Goal: Find specific page/section: Find specific page/section

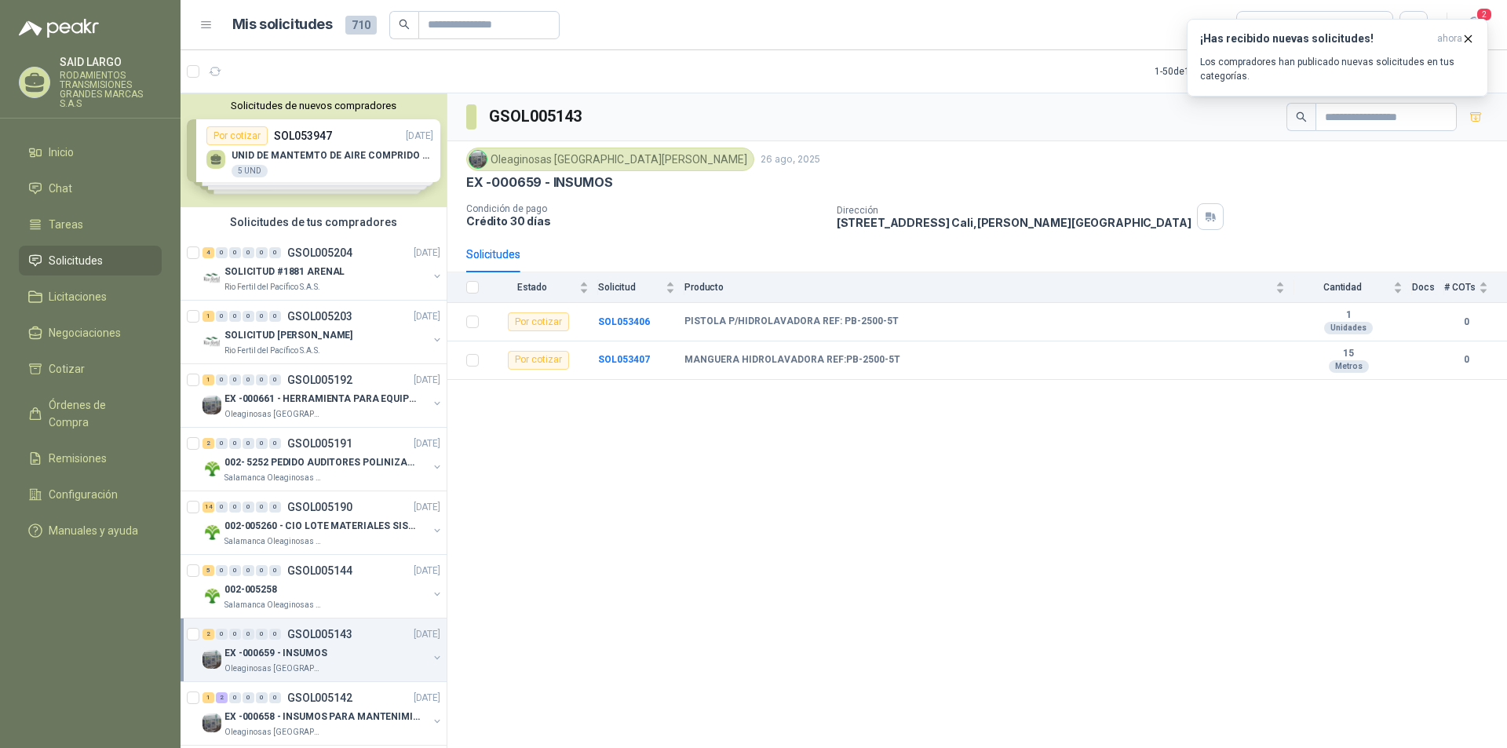
scroll to position [392, 0]
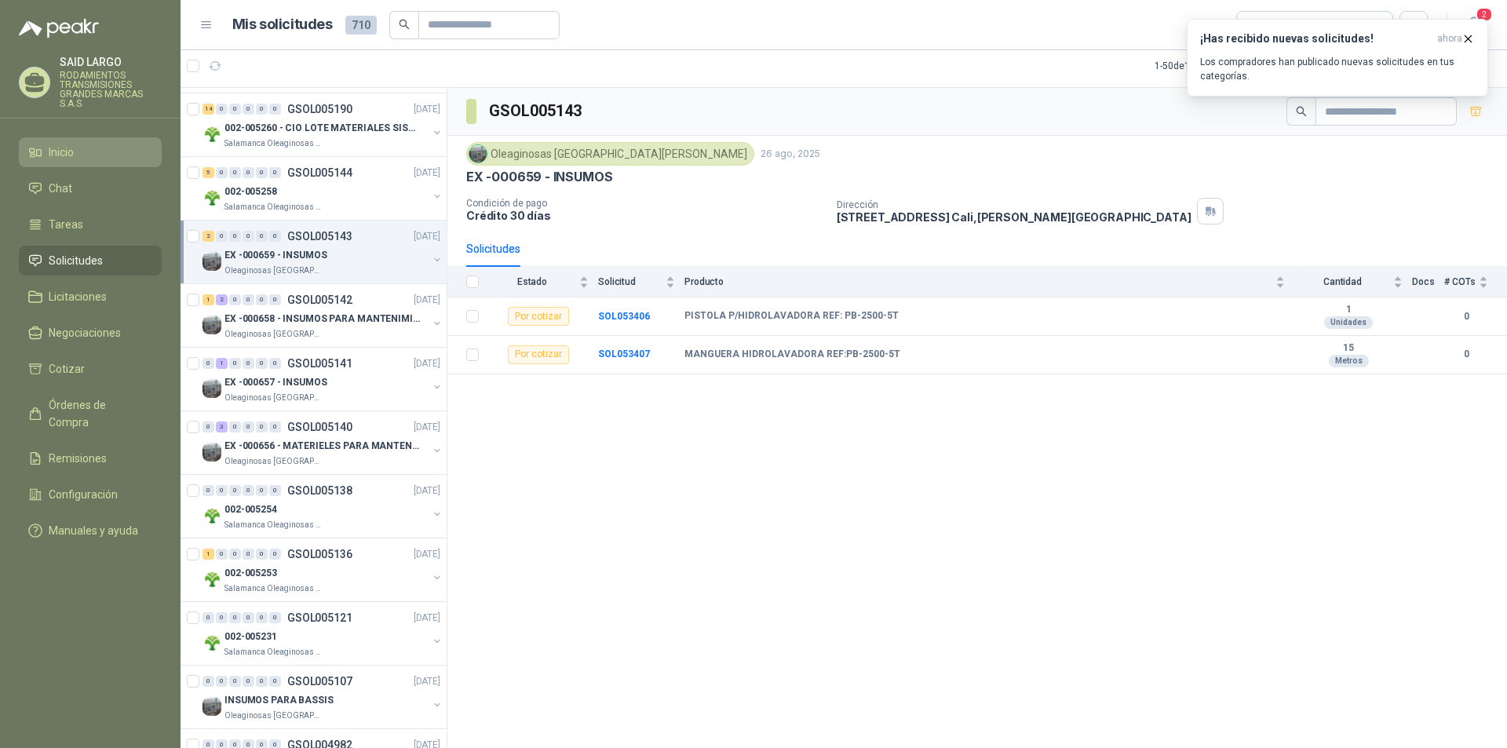
click at [81, 155] on li "Inicio" at bounding box center [90, 152] width 124 height 17
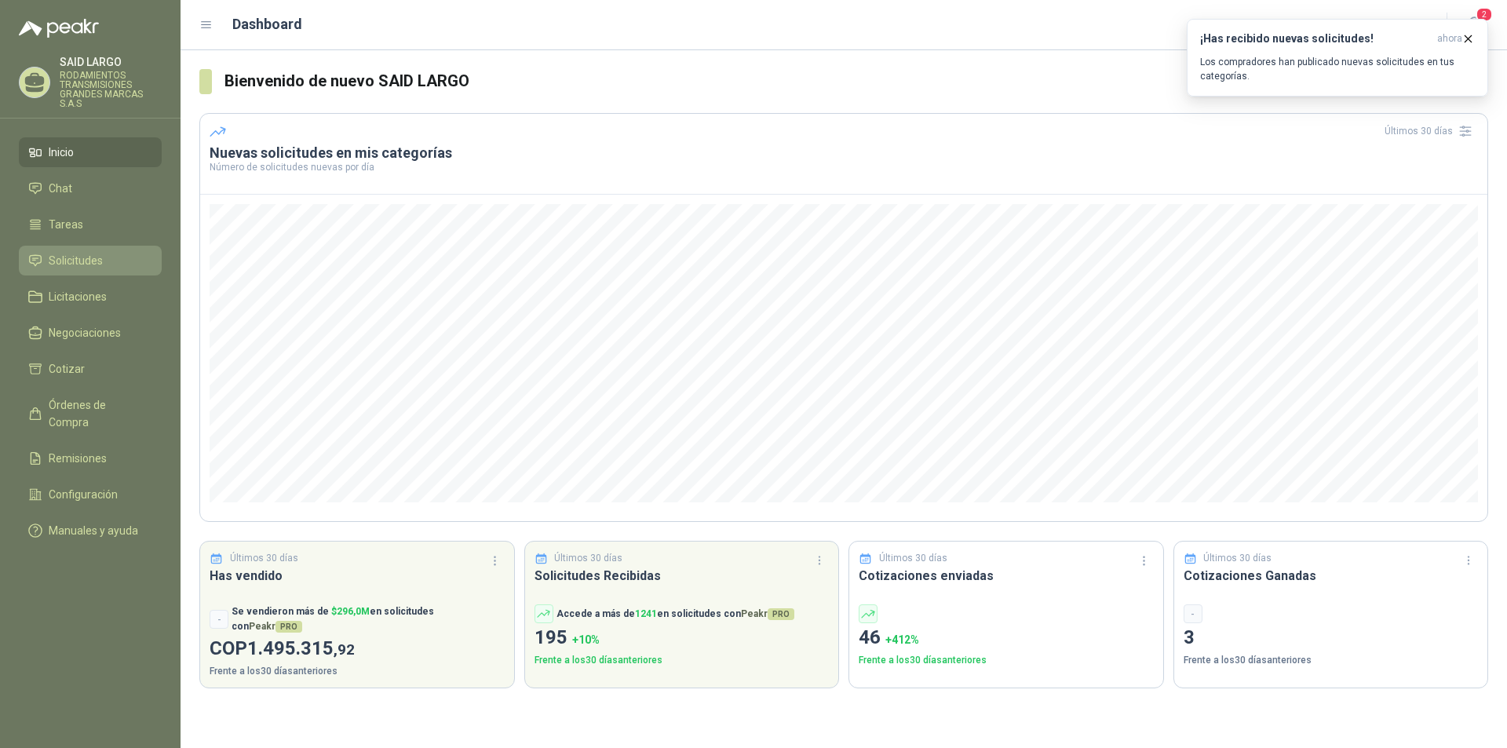
click at [90, 261] on span "Solicitudes" at bounding box center [76, 260] width 54 height 17
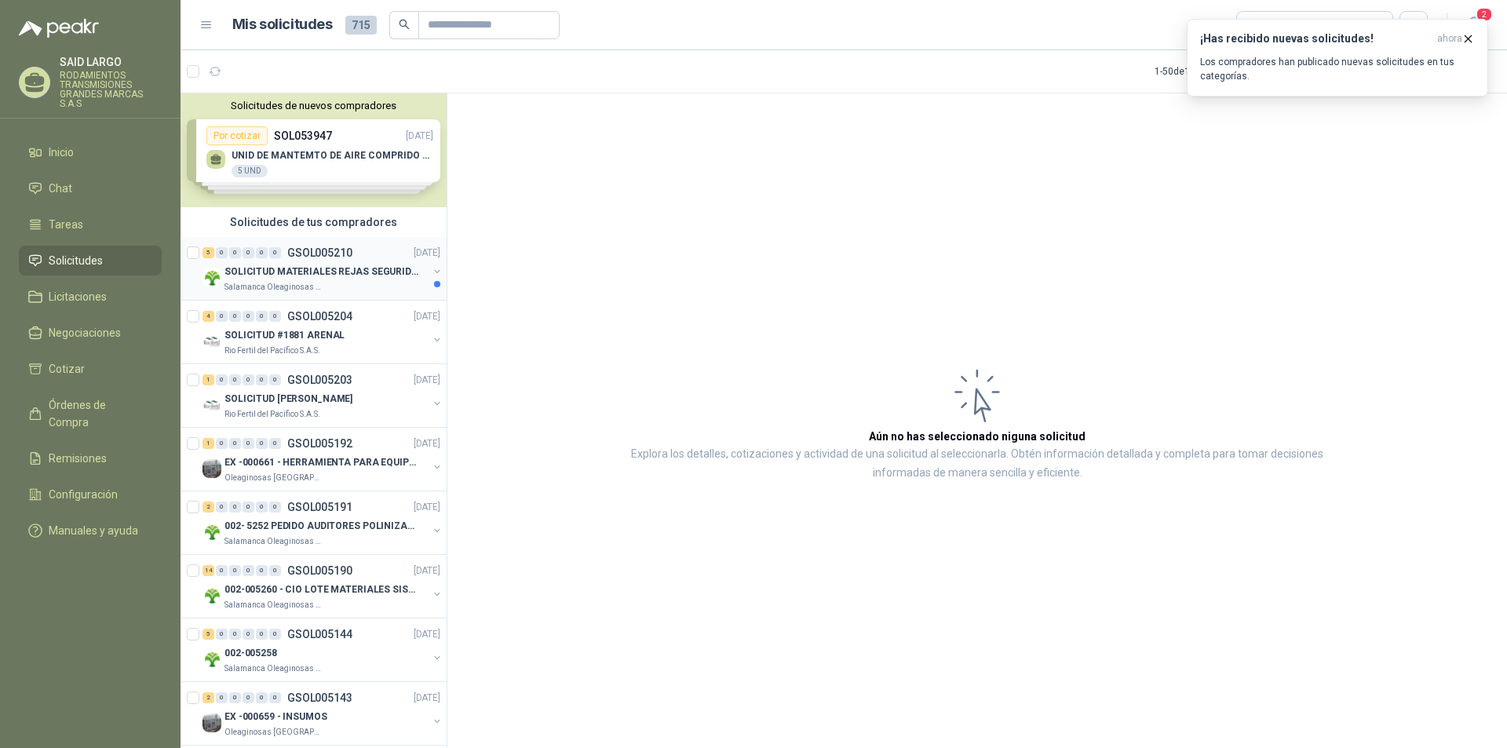
click at [431, 270] on button "button" at bounding box center [437, 271] width 13 height 13
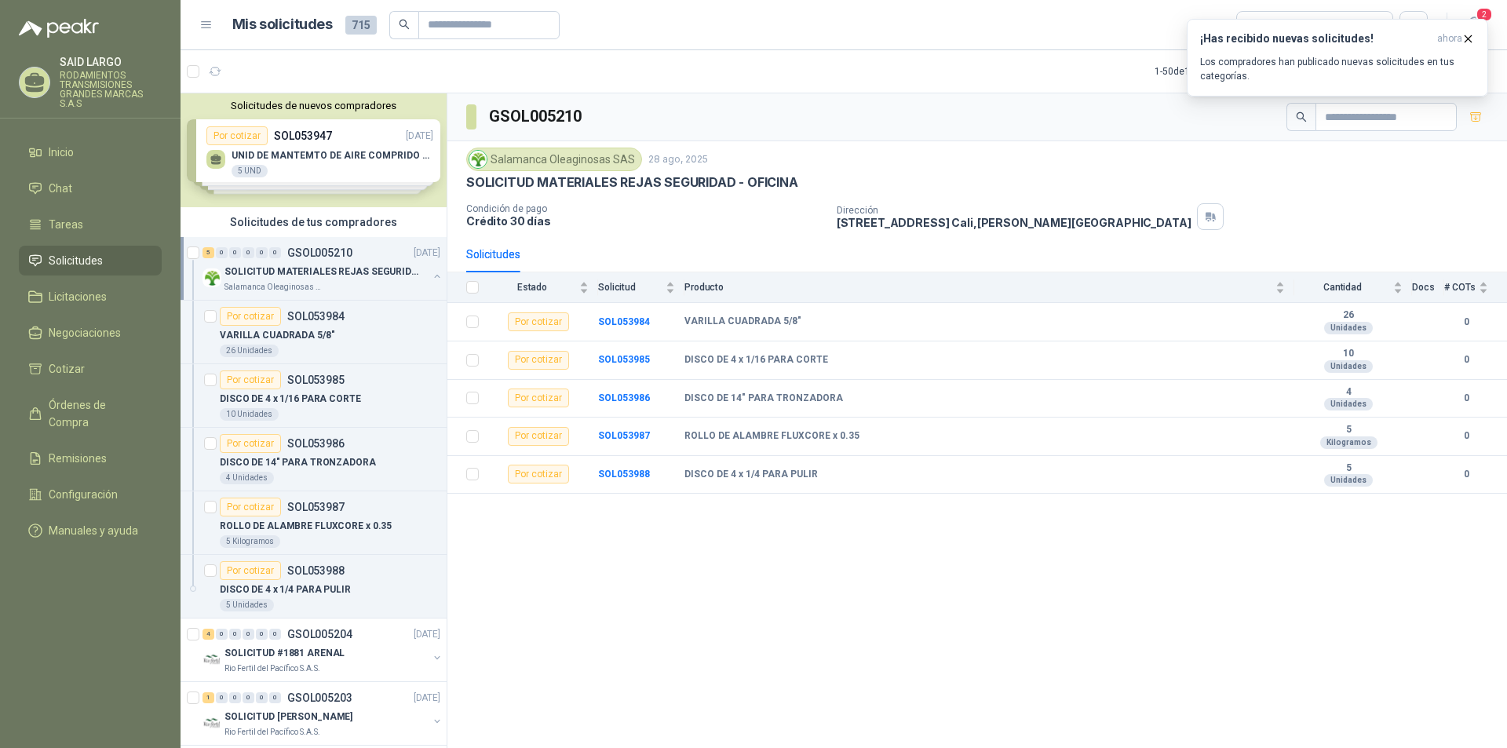
click at [431, 270] on button "button" at bounding box center [437, 276] width 13 height 13
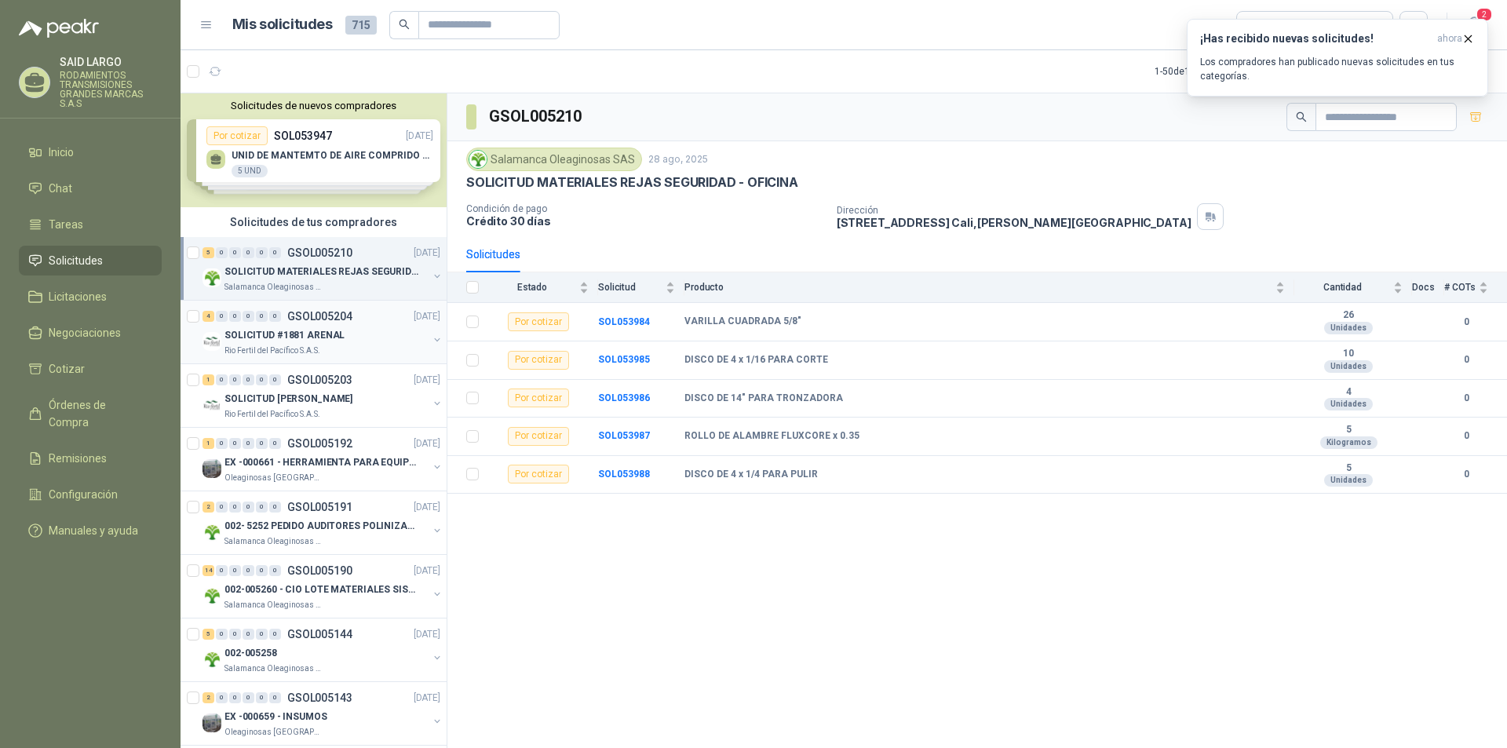
click at [431, 340] on button "button" at bounding box center [437, 340] width 13 height 13
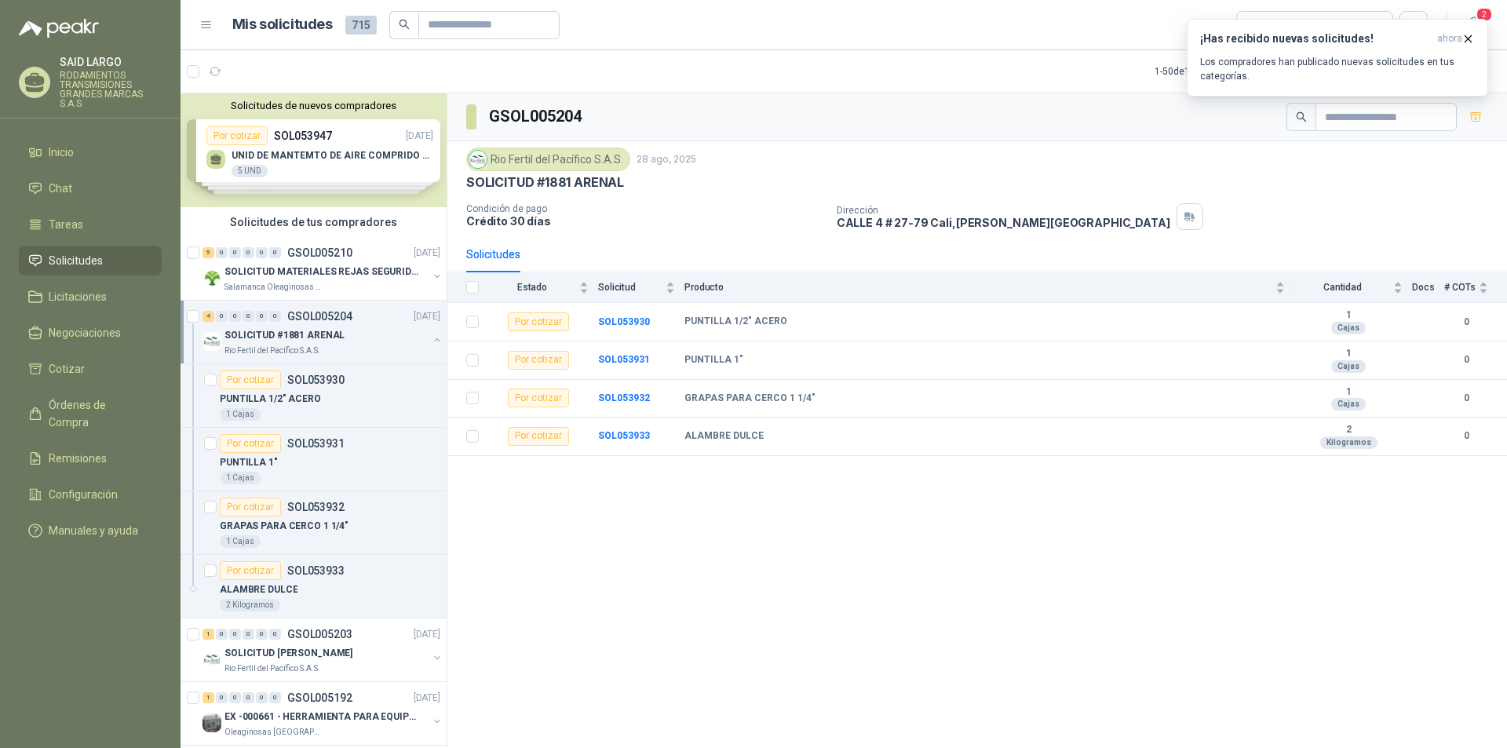
click at [431, 338] on button "button" at bounding box center [437, 340] width 13 height 13
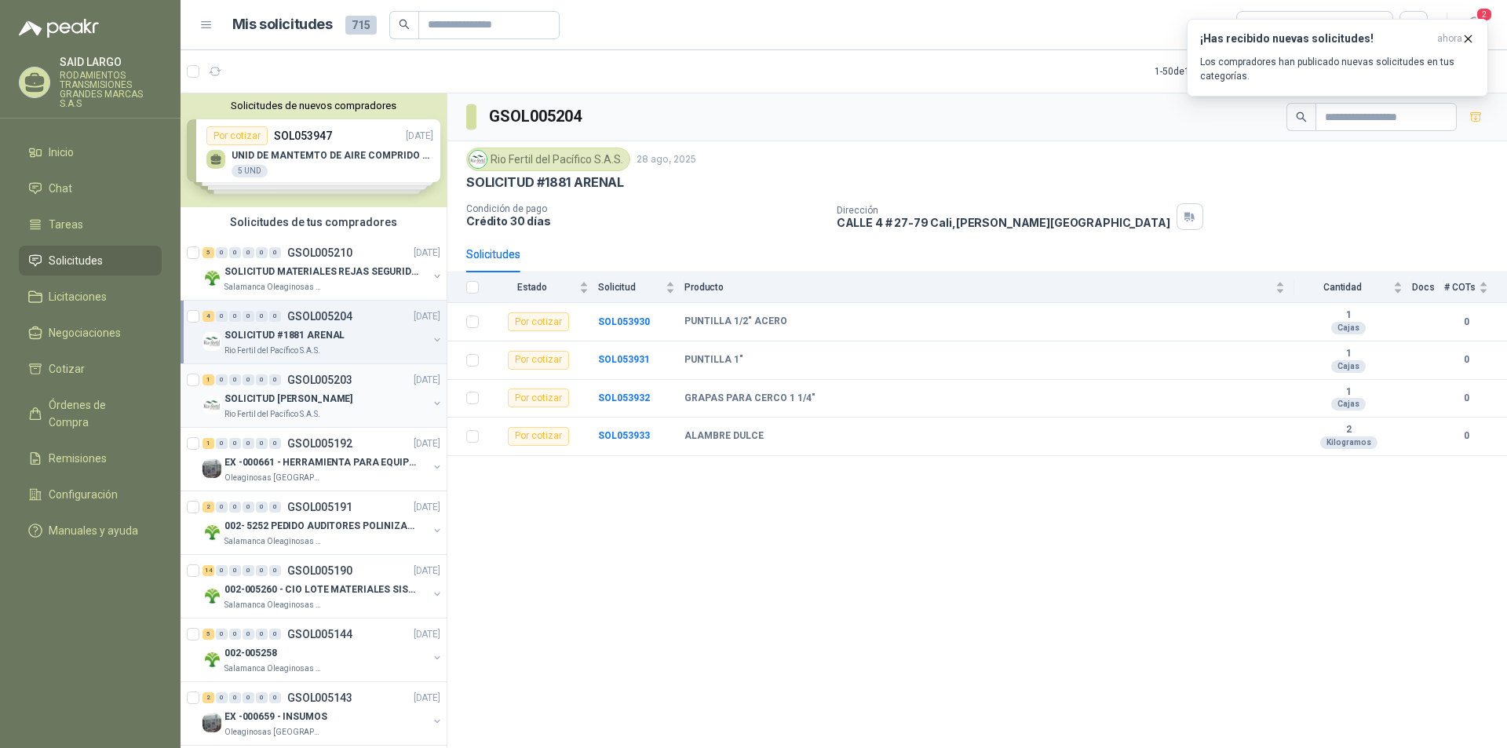
click at [421, 394] on div "SOLICITUD [PERSON_NAME] Rio Fertil [PERSON_NAME] S.A.S." at bounding box center [322, 404] width 241 height 31
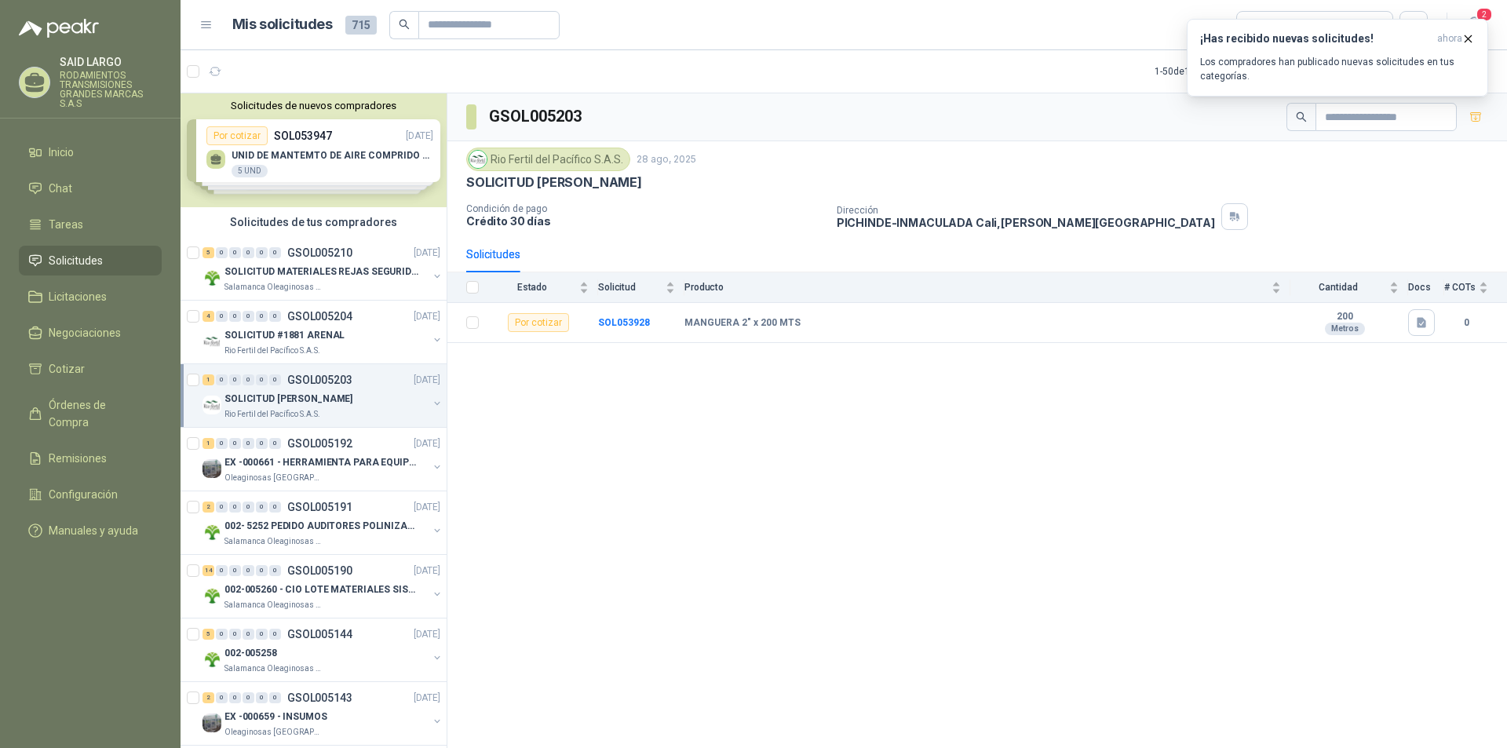
click at [421, 392] on div "SOLICITUD [PERSON_NAME] Rio Fertil [PERSON_NAME] S.A.S." at bounding box center [322, 404] width 241 height 31
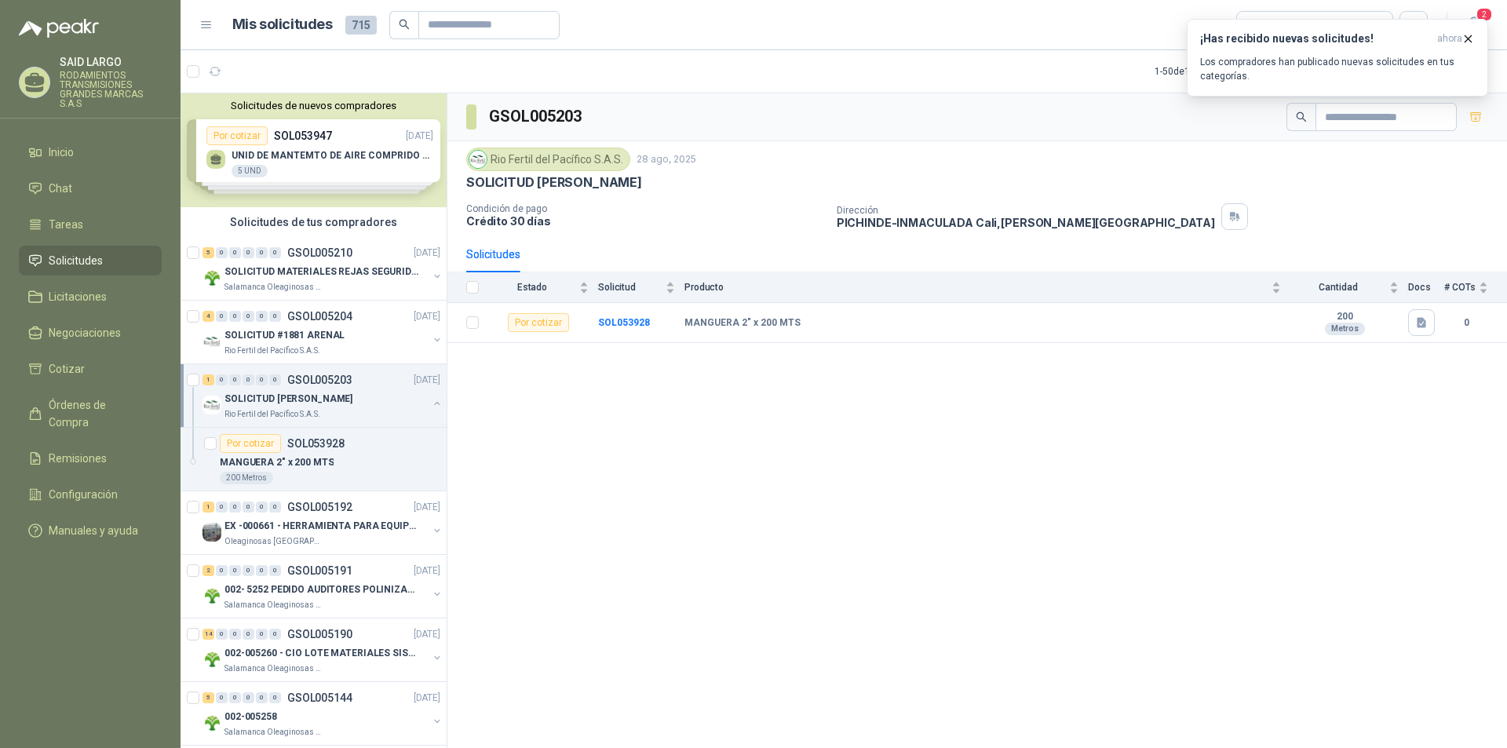
click at [431, 405] on button "button" at bounding box center [437, 403] width 13 height 13
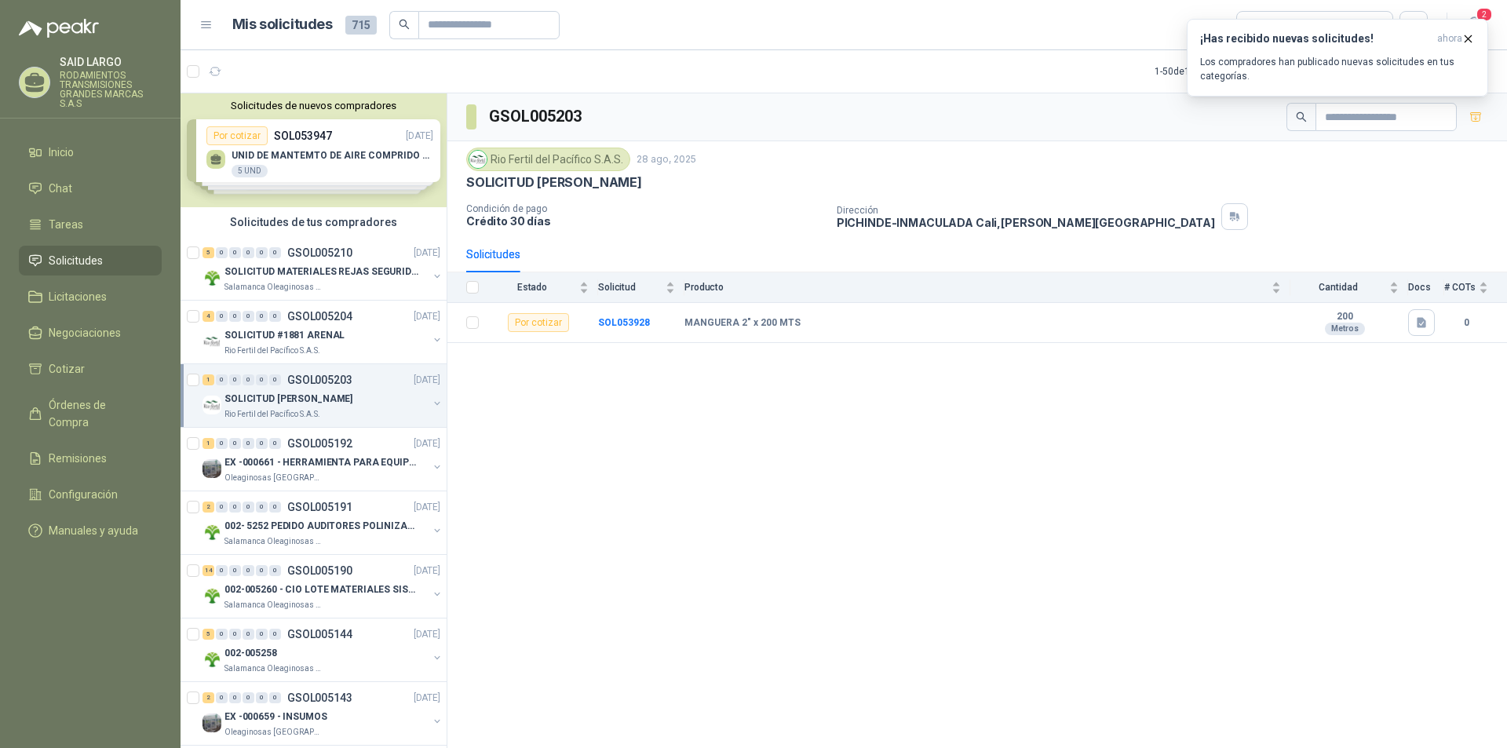
click at [324, 140] on div "Solicitudes de nuevos compradores Por cotizar SOL053947 [DATE] UNID DE MANTEMTO…" at bounding box center [313, 150] width 266 height 114
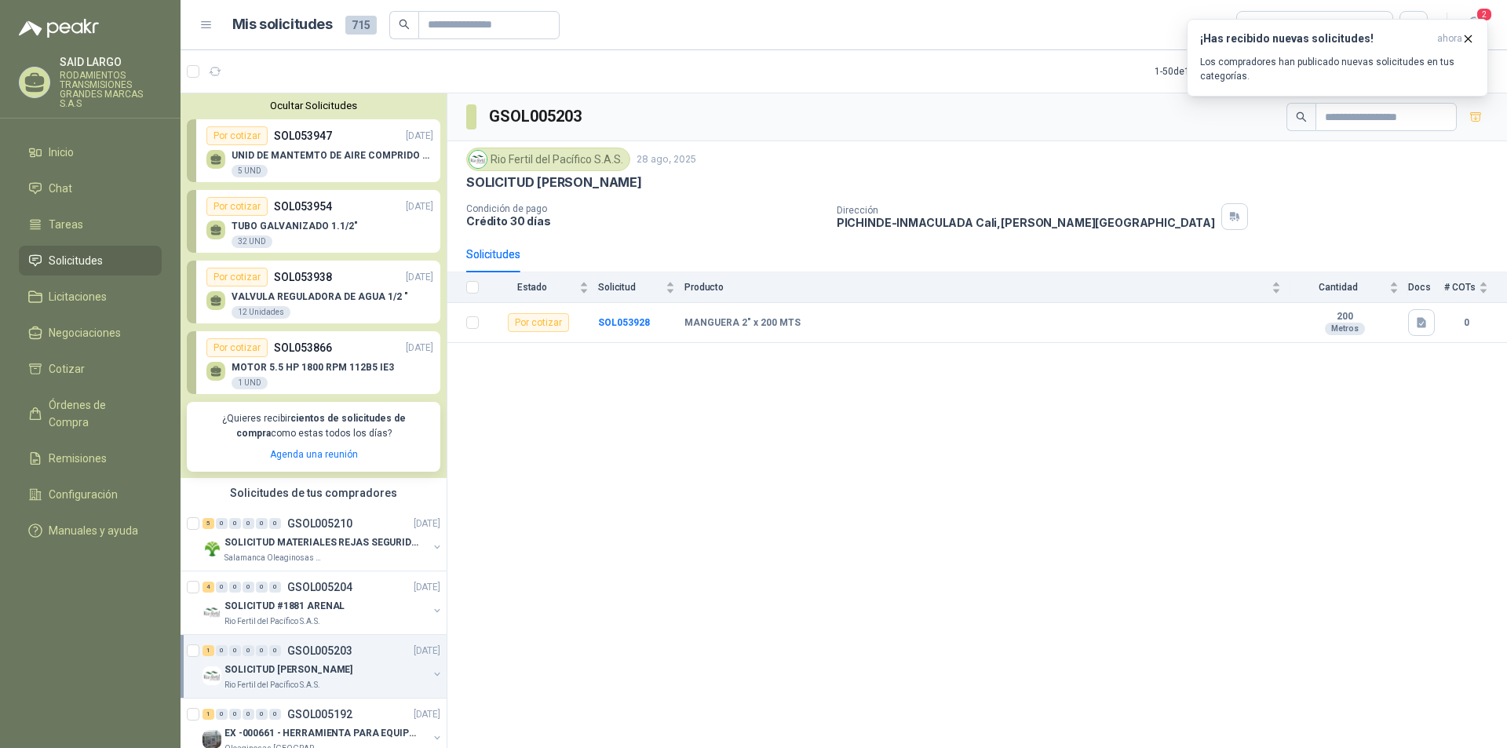
click at [324, 136] on p "SOL053947" at bounding box center [303, 135] width 58 height 17
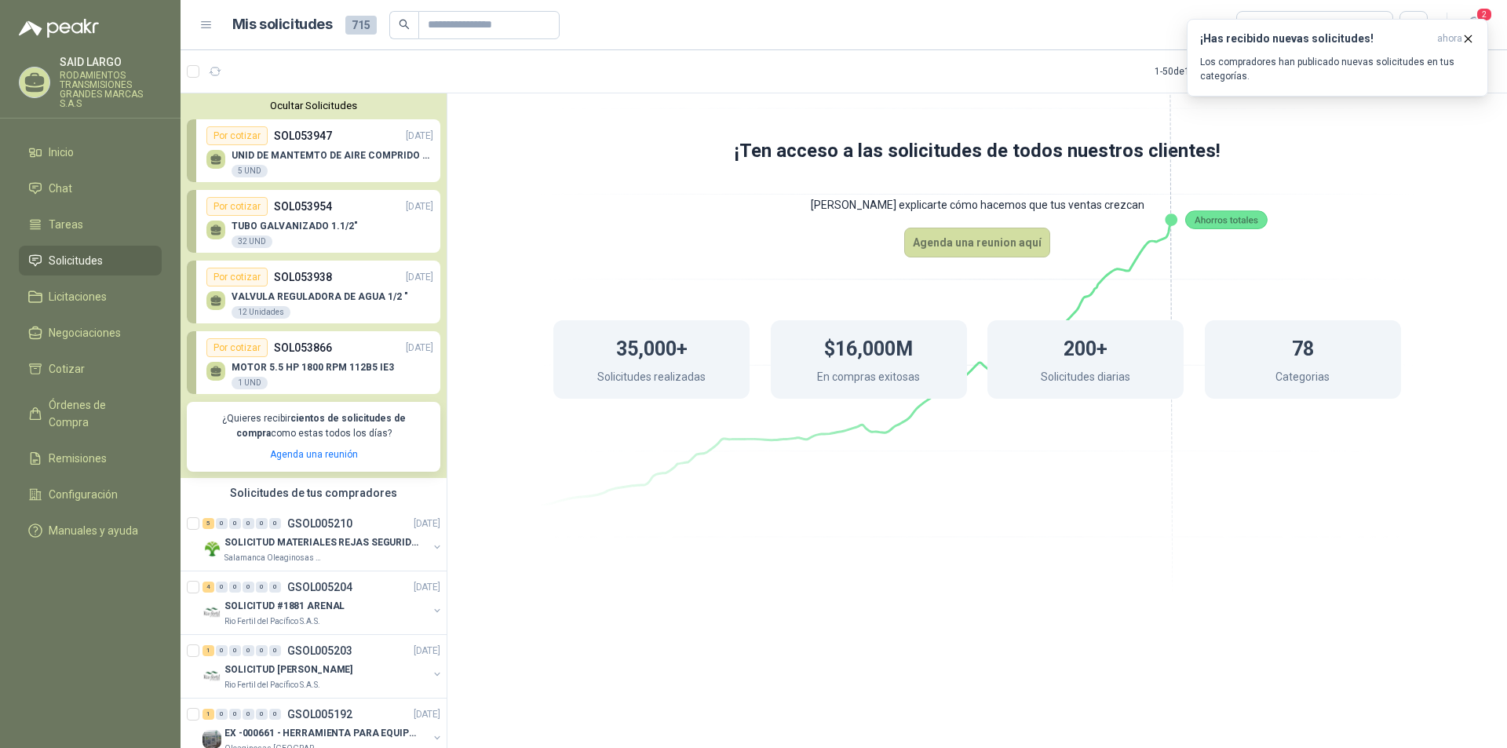
click at [282, 142] on p "SOL053947" at bounding box center [303, 135] width 58 height 17
